Goal: Task Accomplishment & Management: Complete application form

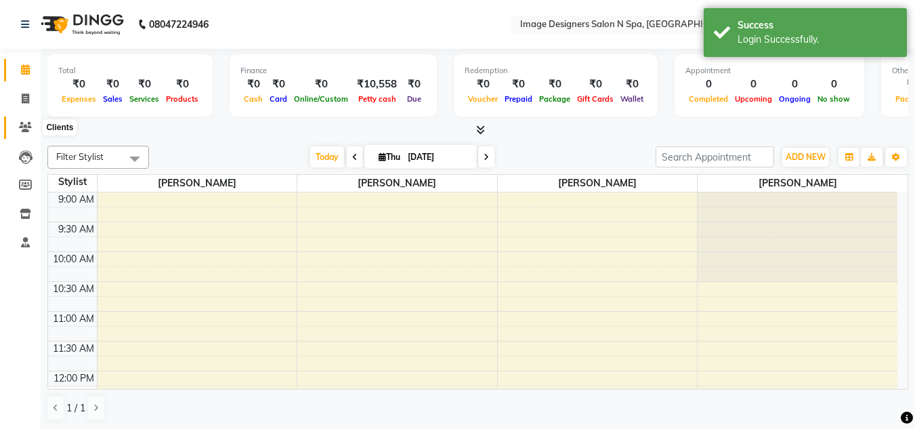
click at [23, 127] on icon at bounding box center [25, 127] width 13 height 10
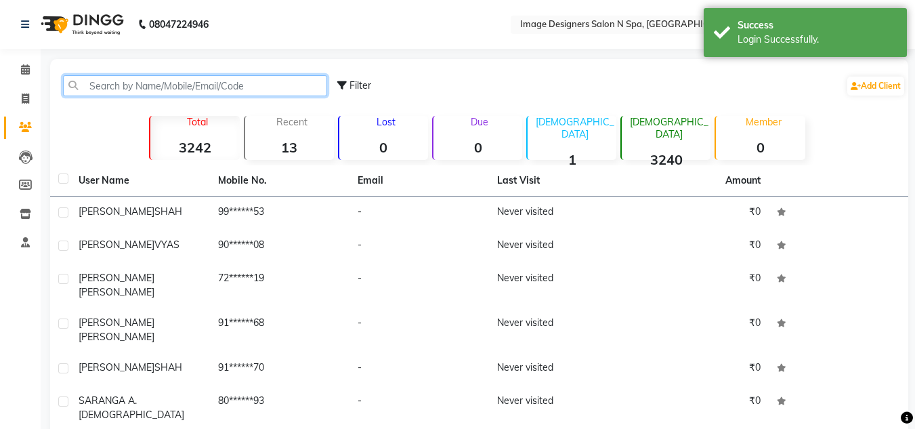
click at [140, 89] on input "text" at bounding box center [195, 85] width 264 height 21
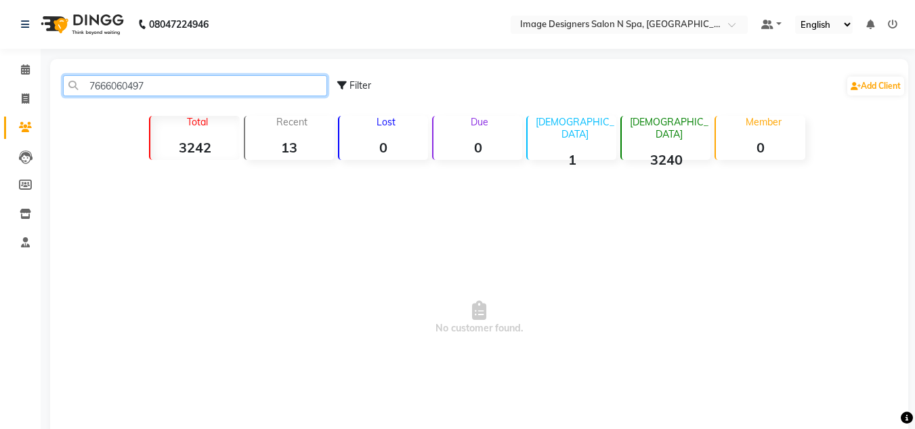
drag, startPoint x: 168, startPoint y: 88, endPoint x: 58, endPoint y: 91, distance: 110.4
click at [58, 91] on div "7666060497" at bounding box center [195, 85] width 284 height 21
type input "7666060497"
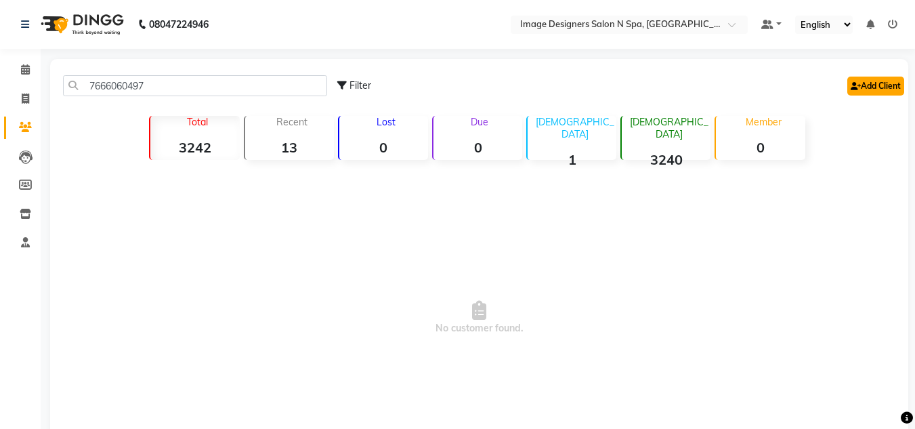
click at [890, 87] on link "Add Client" at bounding box center [875, 85] width 57 height 19
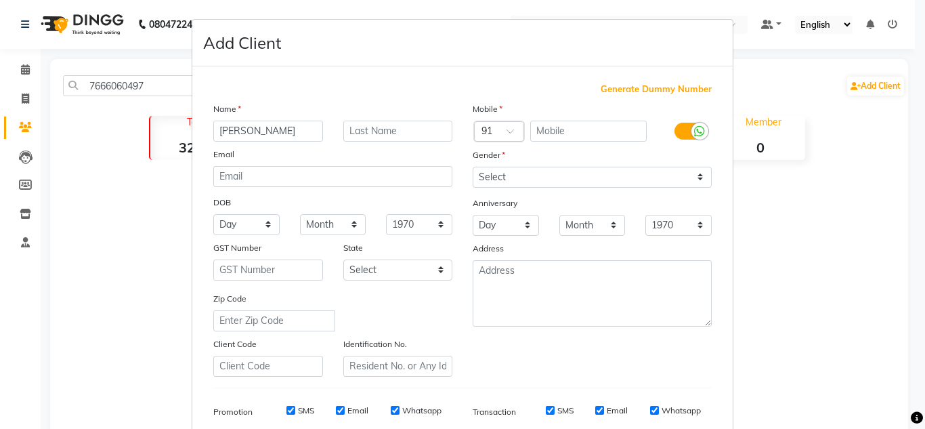
type input "[PERSON_NAME]"
click at [391, 127] on input "text" at bounding box center [398, 131] width 110 height 21
type input "PARMAR"
paste input "7666060497"
type input "7666060497"
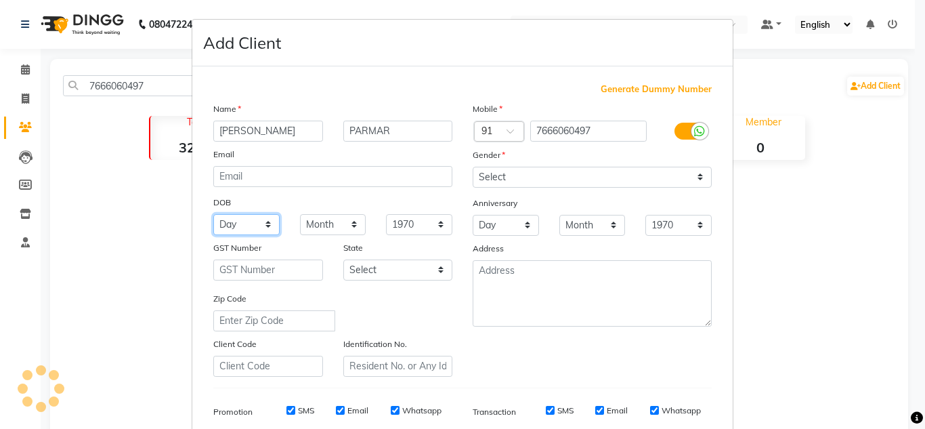
click at [267, 221] on select "Day 01 02 03 04 05 06 07 08 09 10 11 12 13 14 15 16 17 18 19 20 21 22 23 24 25 …" at bounding box center [246, 224] width 66 height 21
select select "06"
click at [213, 214] on select "Day 01 02 03 04 05 06 07 08 09 10 11 12 13 14 15 16 17 18 19 20 21 22 23 24 25 …" at bounding box center [246, 224] width 66 height 21
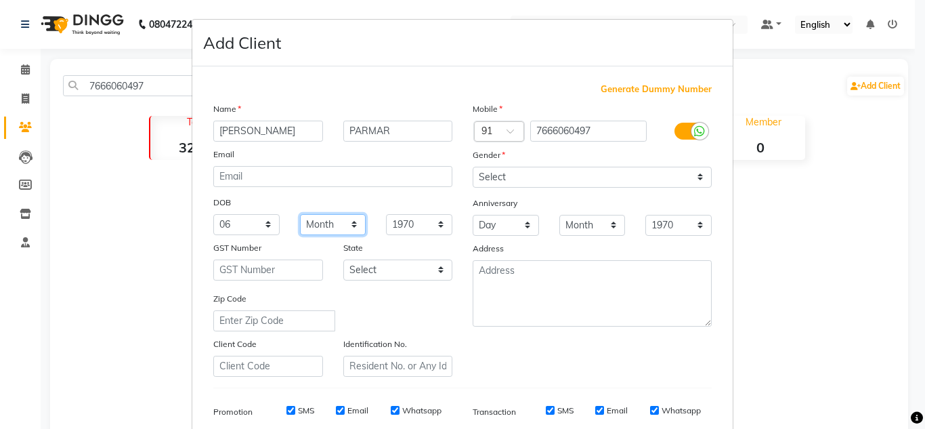
click at [350, 221] on select "Month January February March April May June July August September October Novem…" at bounding box center [333, 224] width 66 height 21
select select "08"
click at [300, 214] on select "Month January February March April May June July August September October Novem…" at bounding box center [333, 224] width 66 height 21
click at [525, 225] on select "Day 01 02 03 04 05 06 07 08 09 10 11 12 13 14 15 16 17 18 19 20 21 22 23 24 25 …" at bounding box center [506, 225] width 66 height 21
click at [473, 215] on select "Day 01 02 03 04 05 06 07 08 09 10 11 12 13 14 15 16 17 18 19 20 21 22 23 24 25 …" at bounding box center [506, 225] width 66 height 21
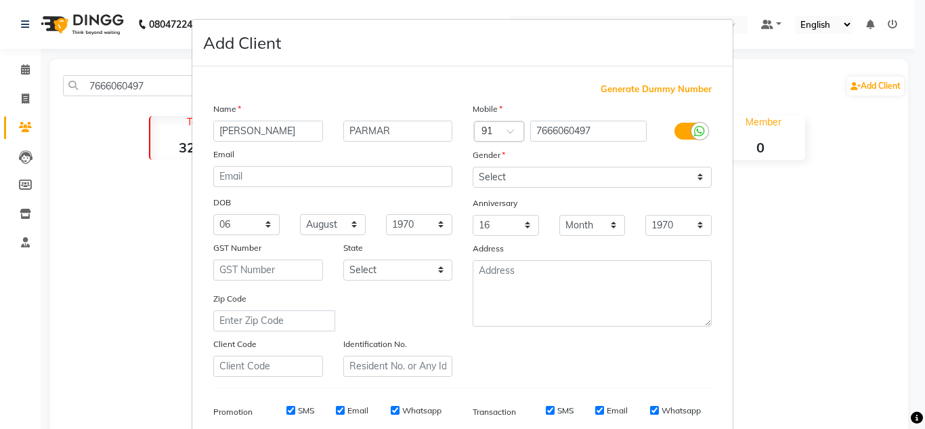
click at [522, 203] on div "Anniversary" at bounding box center [591, 204] width 259 height 22
click at [521, 225] on select "Day 01 02 03 04 05 06 07 08 09 10 11 12 13 14 15 16 17 18 19 20 21 22 23 24 25 …" at bounding box center [506, 225] width 66 height 21
select select "27"
click at [473, 215] on select "Day 01 02 03 04 05 06 07 08 09 10 11 12 13 14 15 16 17 18 19 20 21 22 23 24 25 …" at bounding box center [506, 225] width 66 height 21
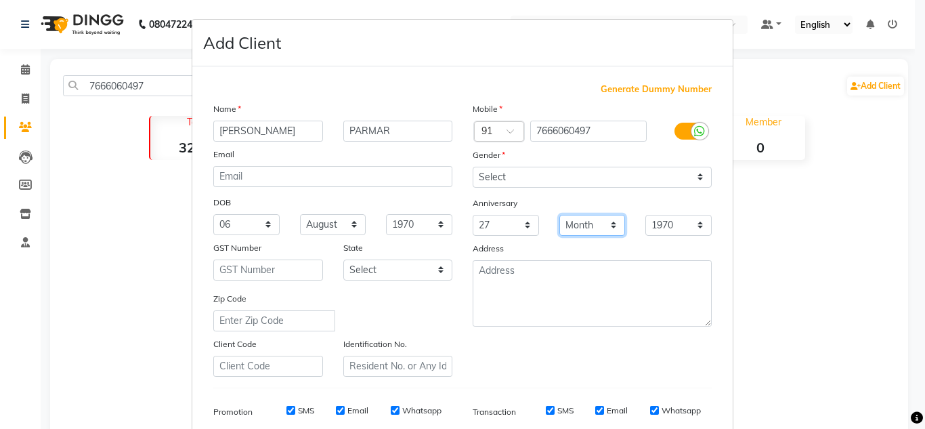
click at [603, 222] on select "Month January February March April May June July August September October Novem…" at bounding box center [592, 225] width 66 height 21
select select "04"
click at [559, 215] on select "Month January February March April May June July August September October Novem…" at bounding box center [592, 225] width 66 height 21
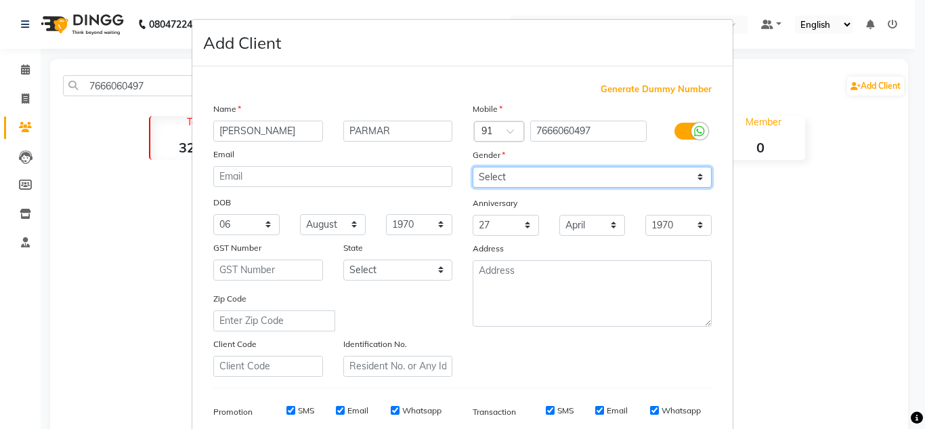
click at [694, 174] on select "Select [DEMOGRAPHIC_DATA] [DEMOGRAPHIC_DATA] Other Prefer Not To Say" at bounding box center [592, 177] width 239 height 21
select select "[DEMOGRAPHIC_DATA]"
click at [473, 167] on select "Select [DEMOGRAPHIC_DATA] [DEMOGRAPHIC_DATA] Other Prefer Not To Say" at bounding box center [592, 177] width 239 height 21
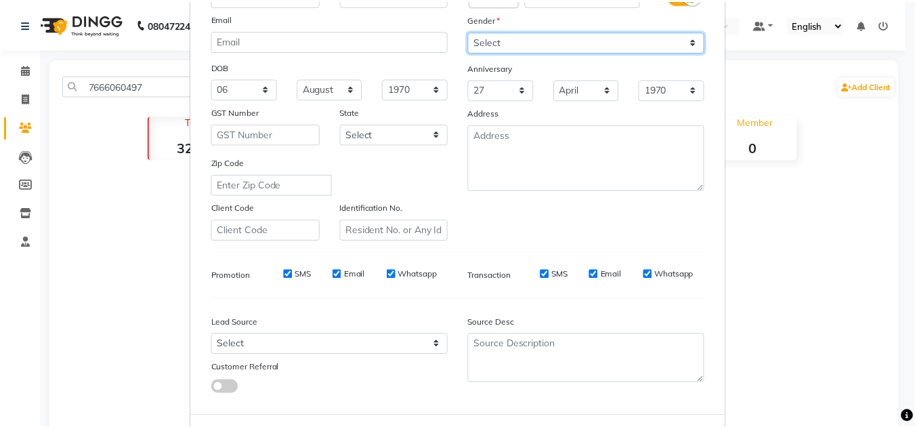
scroll to position [196, 0]
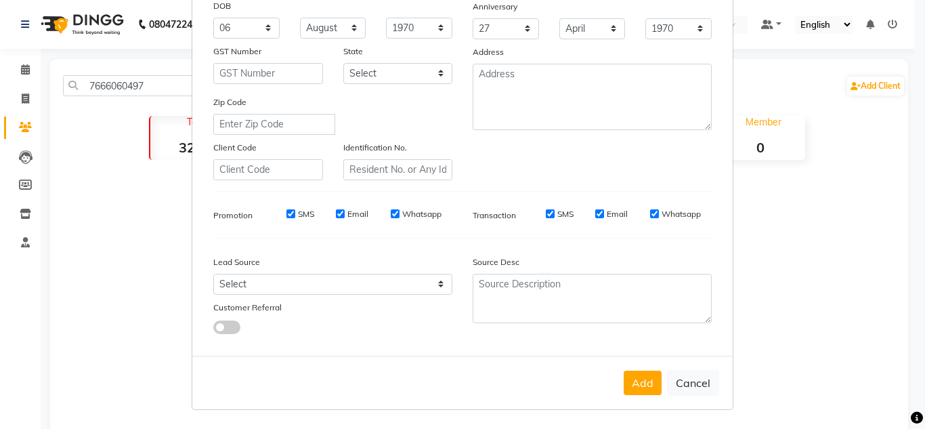
click at [634, 387] on button "Add" at bounding box center [642, 382] width 38 height 24
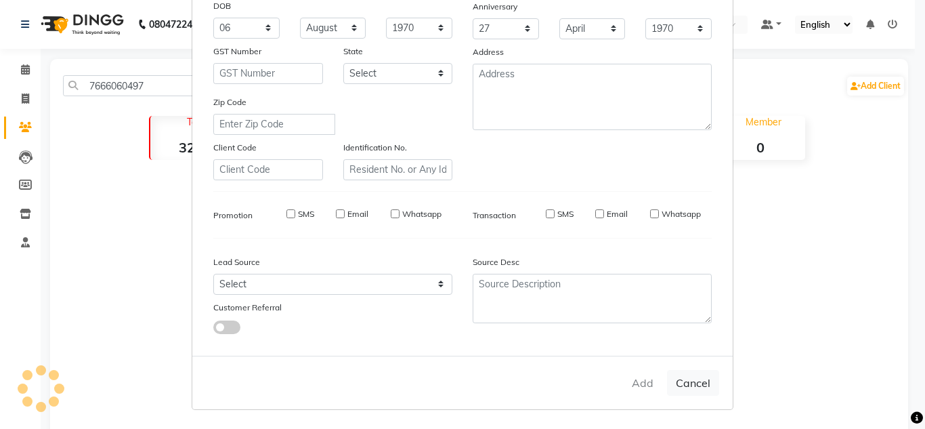
select select
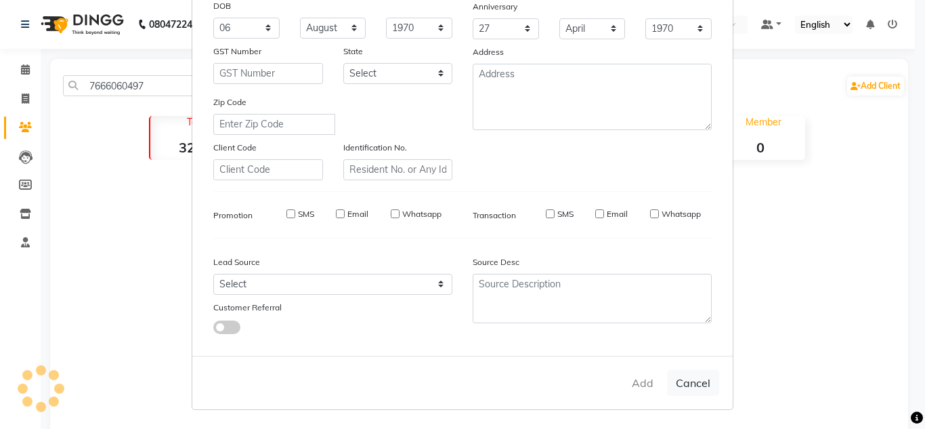
select select
checkbox input "false"
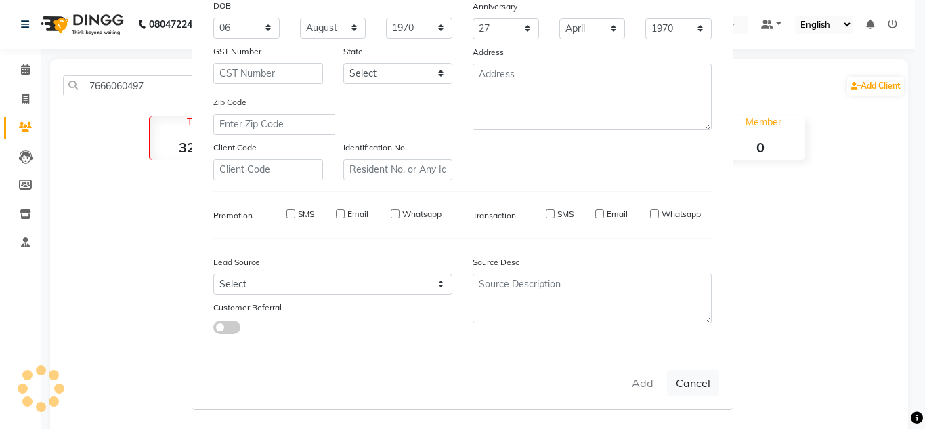
checkbox input "false"
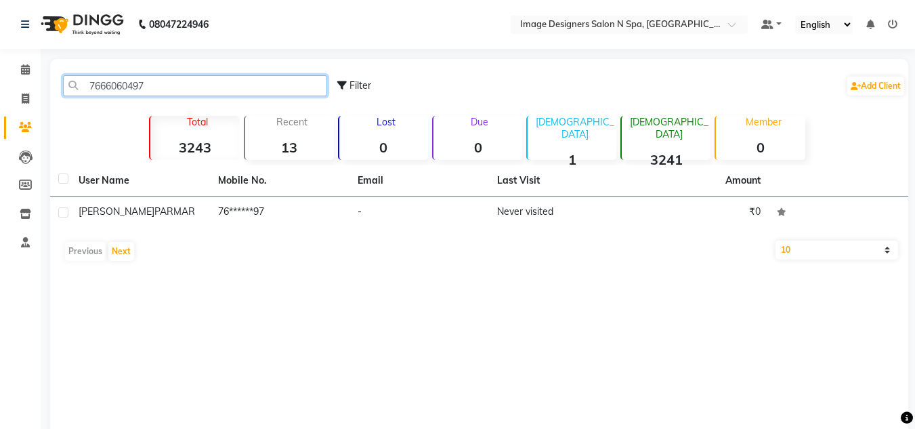
click at [171, 90] on input "7666060497" at bounding box center [195, 85] width 264 height 21
type input "7"
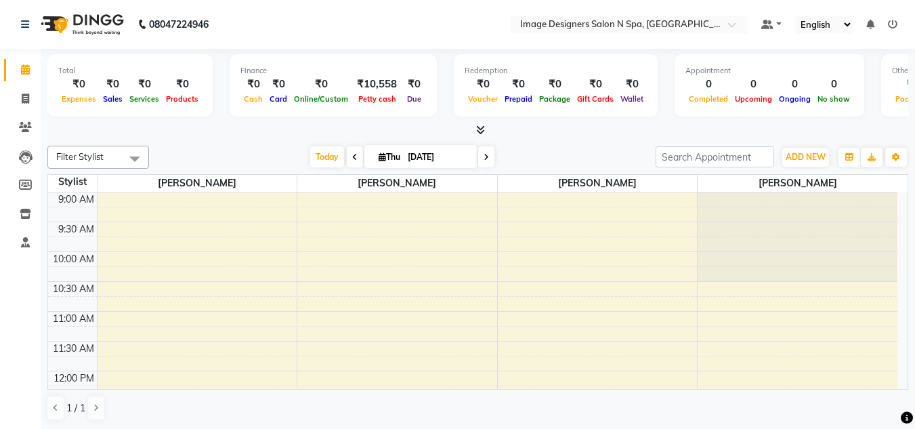
click at [5, 76] on link "Calendar" at bounding box center [20, 70] width 32 height 22
click at [38, 97] on li "Invoice" at bounding box center [20, 99] width 41 height 29
click at [94, 142] on div "Filter Stylist Select All [PERSON_NAME] [PERSON_NAME] [PERSON_NAME] [DATE] [DAT…" at bounding box center [477, 283] width 860 height 286
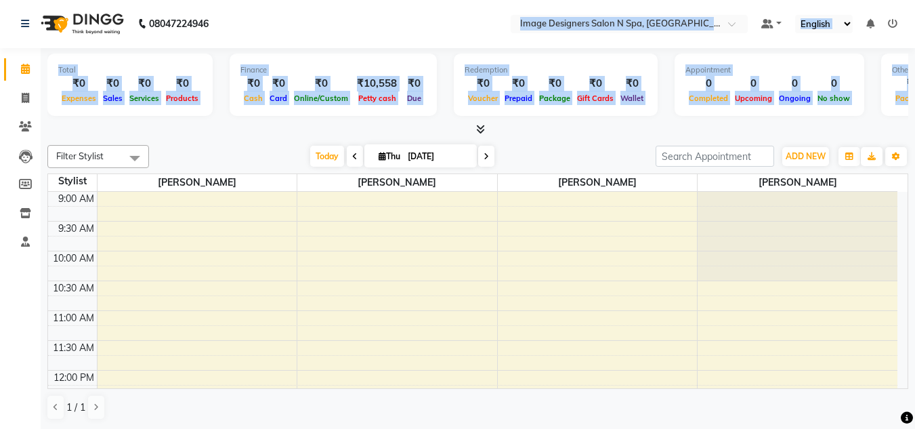
drag, startPoint x: 180, startPoint y: 122, endPoint x: 325, endPoint y: 27, distance: 173.1
click at [325, 27] on app-home "08047224946 Select Location × Image Designers Salon N Spa, Borivali Default Pan…" at bounding box center [457, 213] width 915 height 429
click at [325, 27] on nav "08047224946 Select Location × Image Designers Salon N Spa, Borivali Default Pan…" at bounding box center [457, 23] width 915 height 49
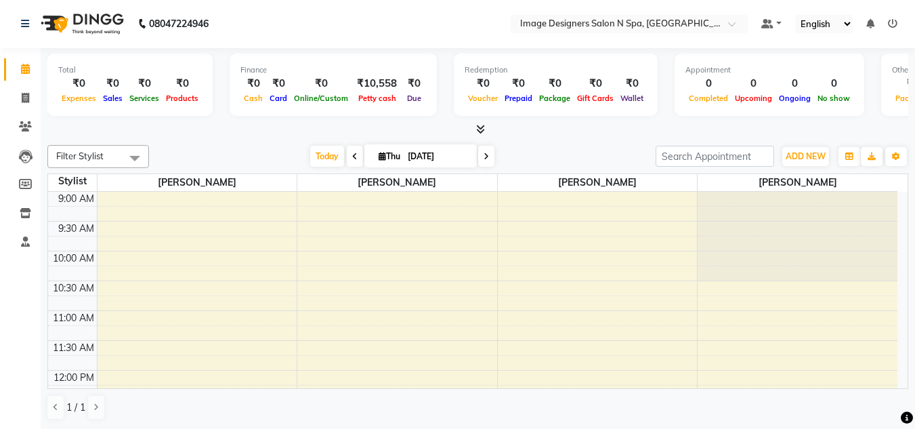
drag, startPoint x: 325, startPoint y: 27, endPoint x: 335, endPoint y: 27, distance: 10.2
click at [335, 27] on nav "08047224946 Select Location × Image Designers Salon N Spa, Borivali Default Pan…" at bounding box center [457, 23] width 915 height 49
drag, startPoint x: 120, startPoint y: 18, endPoint x: 262, endPoint y: 258, distance: 278.6
click at [262, 258] on td at bounding box center [497, 257] width 800 height 15
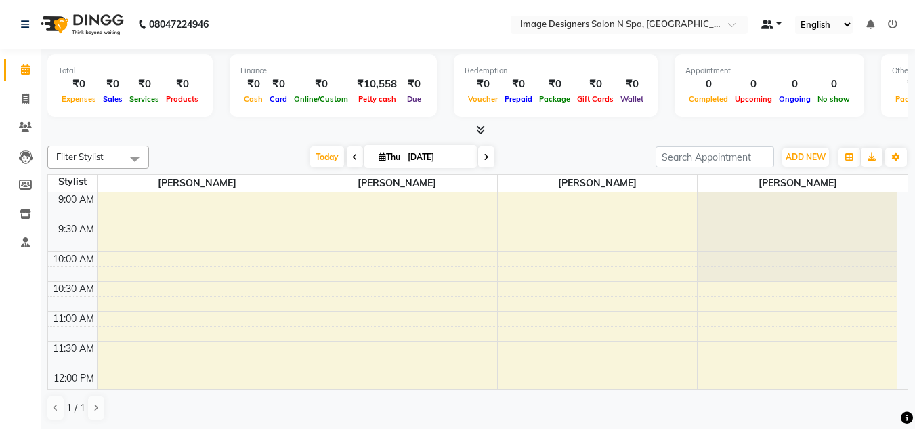
click at [779, 20] on link at bounding box center [771, 25] width 20 height 14
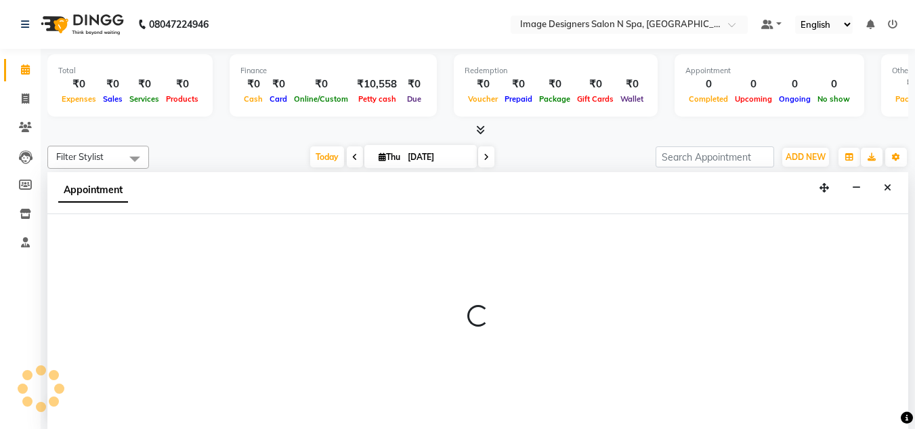
scroll to position [1, 0]
select select "86238"
select select "tentative"
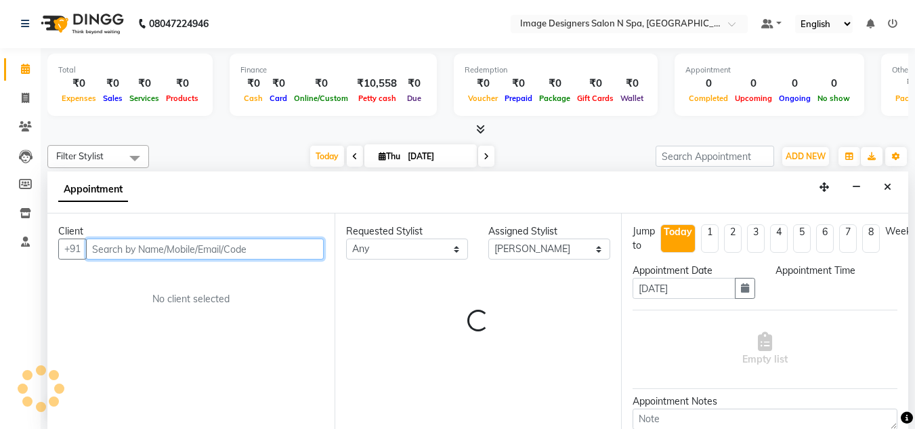
select select "630"
